Goal: Book appointment/travel/reservation

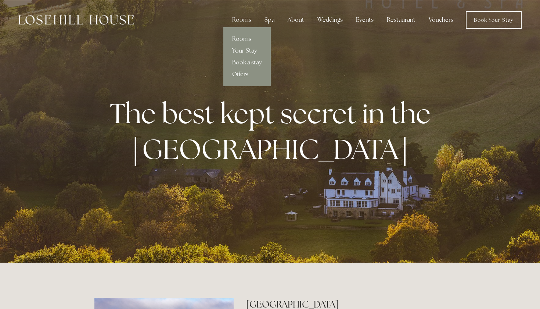
click at [244, 39] on link "Rooms" at bounding box center [247, 39] width 47 height 12
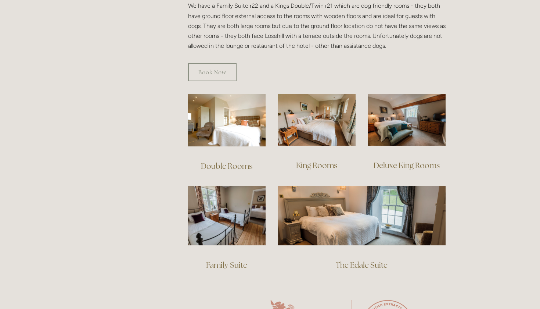
scroll to position [448, 0]
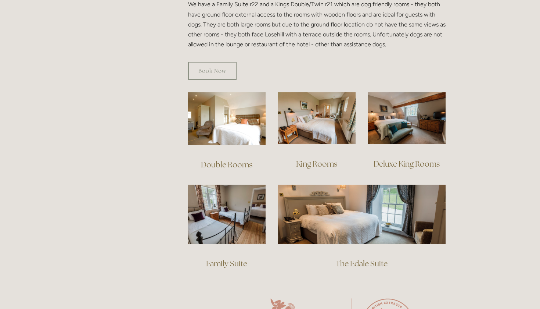
click at [222, 135] on div at bounding box center [227, 118] width 90 height 65
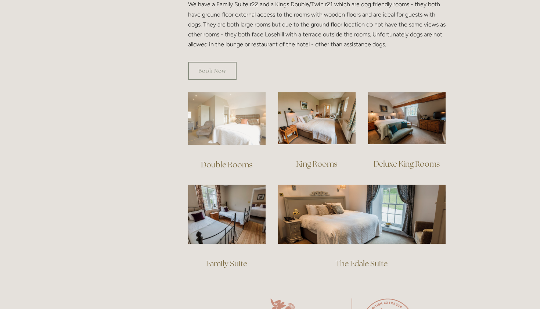
click at [226, 118] on img at bounding box center [227, 118] width 78 height 53
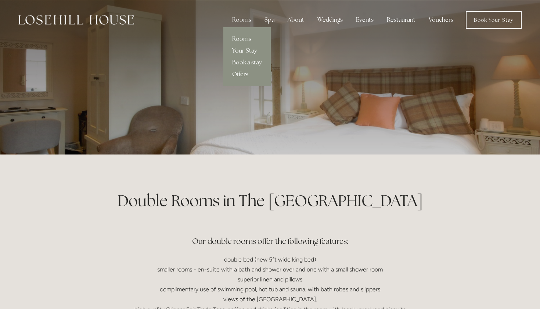
click at [242, 61] on link "Book a stay" at bounding box center [247, 63] width 47 height 12
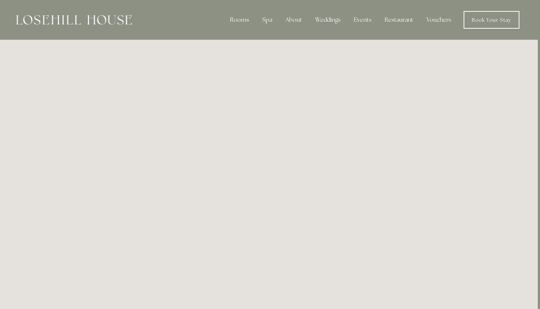
scroll to position [0, 2]
